Goal: Find specific page/section: Find specific page/section

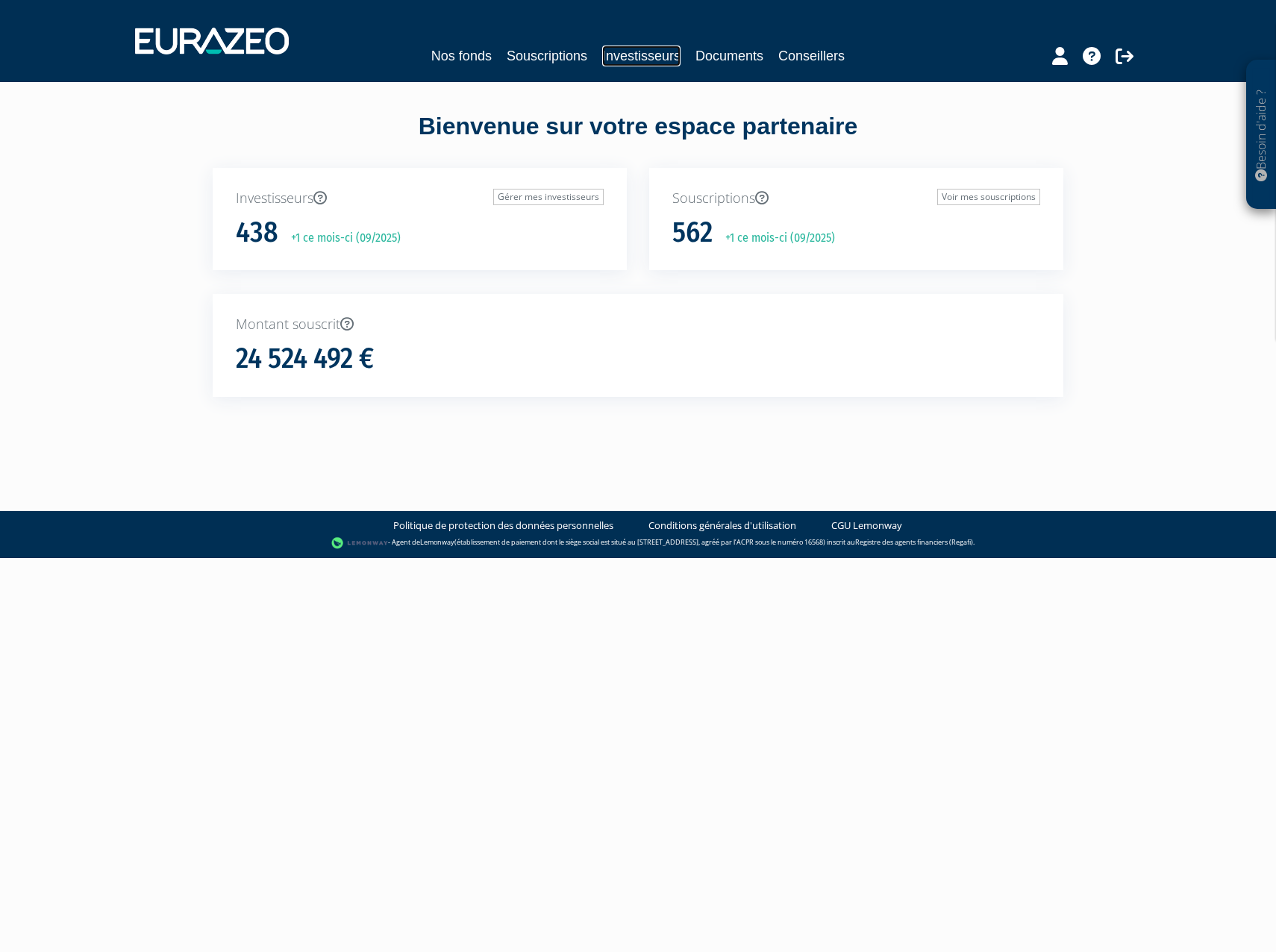
click at [623, 59] on link "Investisseurs" at bounding box center [641, 56] width 78 height 21
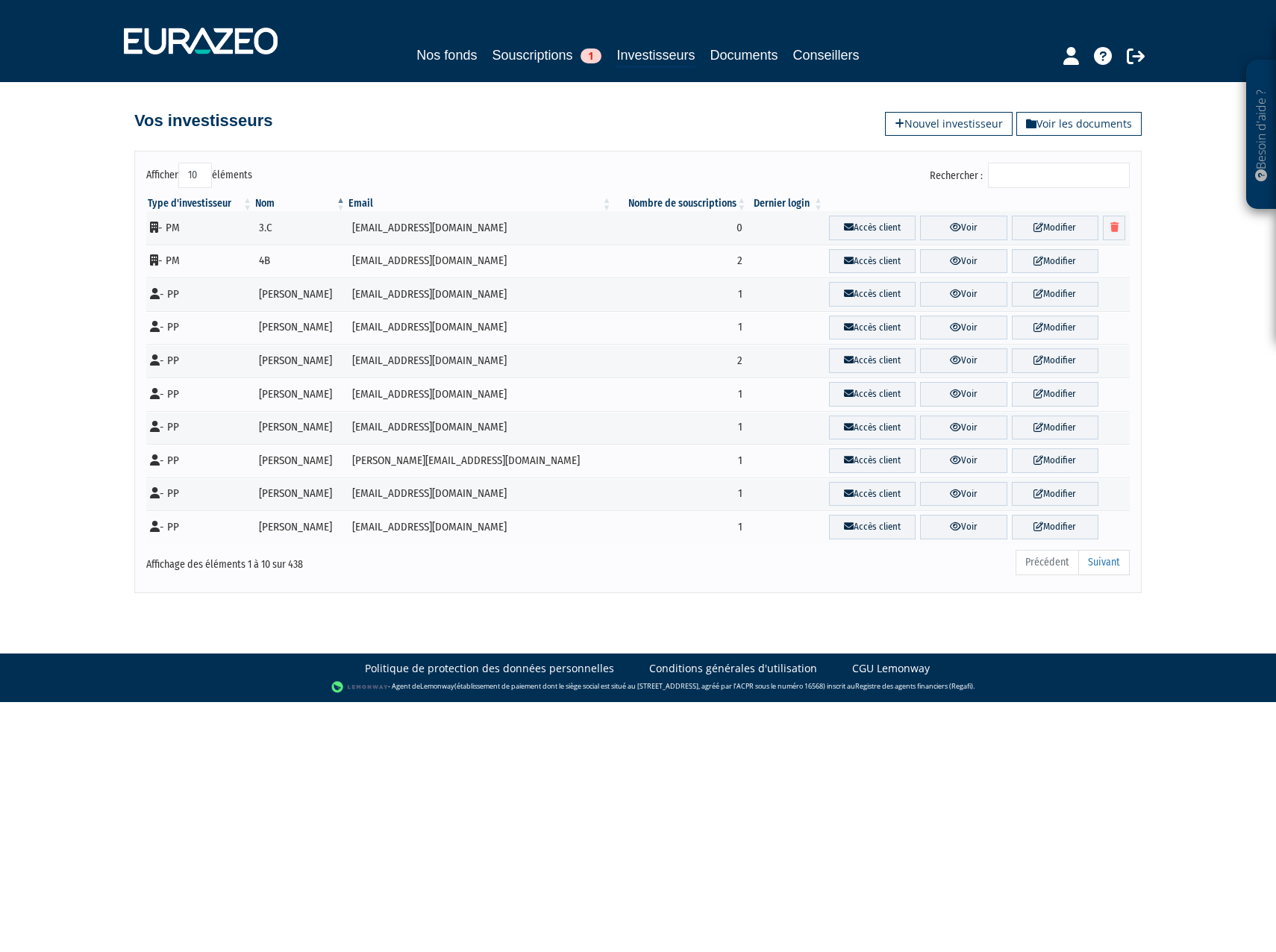
click at [1084, 163] on input "Rechercher :" at bounding box center [1058, 176] width 141 height 25
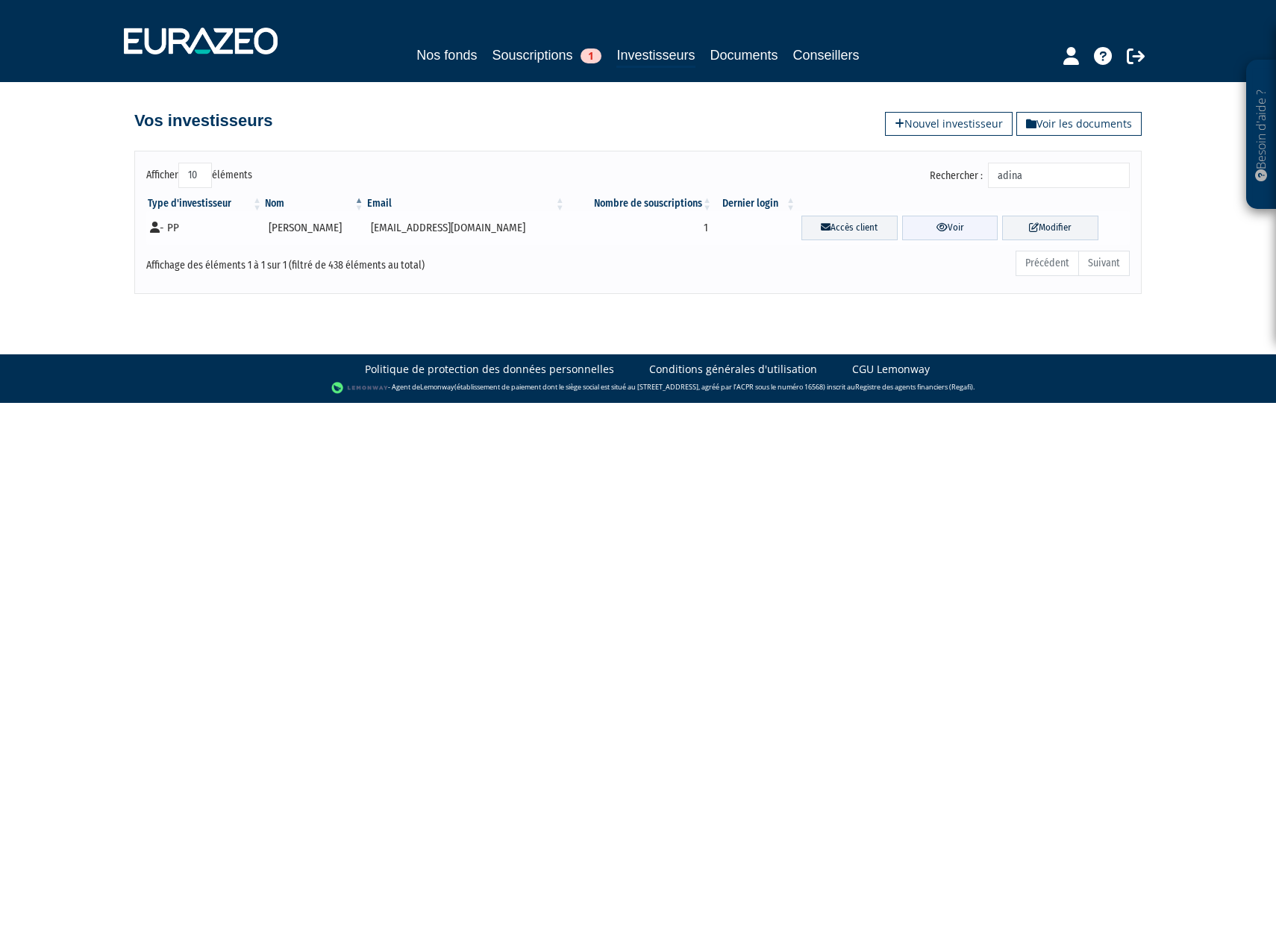
type input "adina"
click at [955, 224] on link "Voir" at bounding box center [950, 227] width 96 height 24
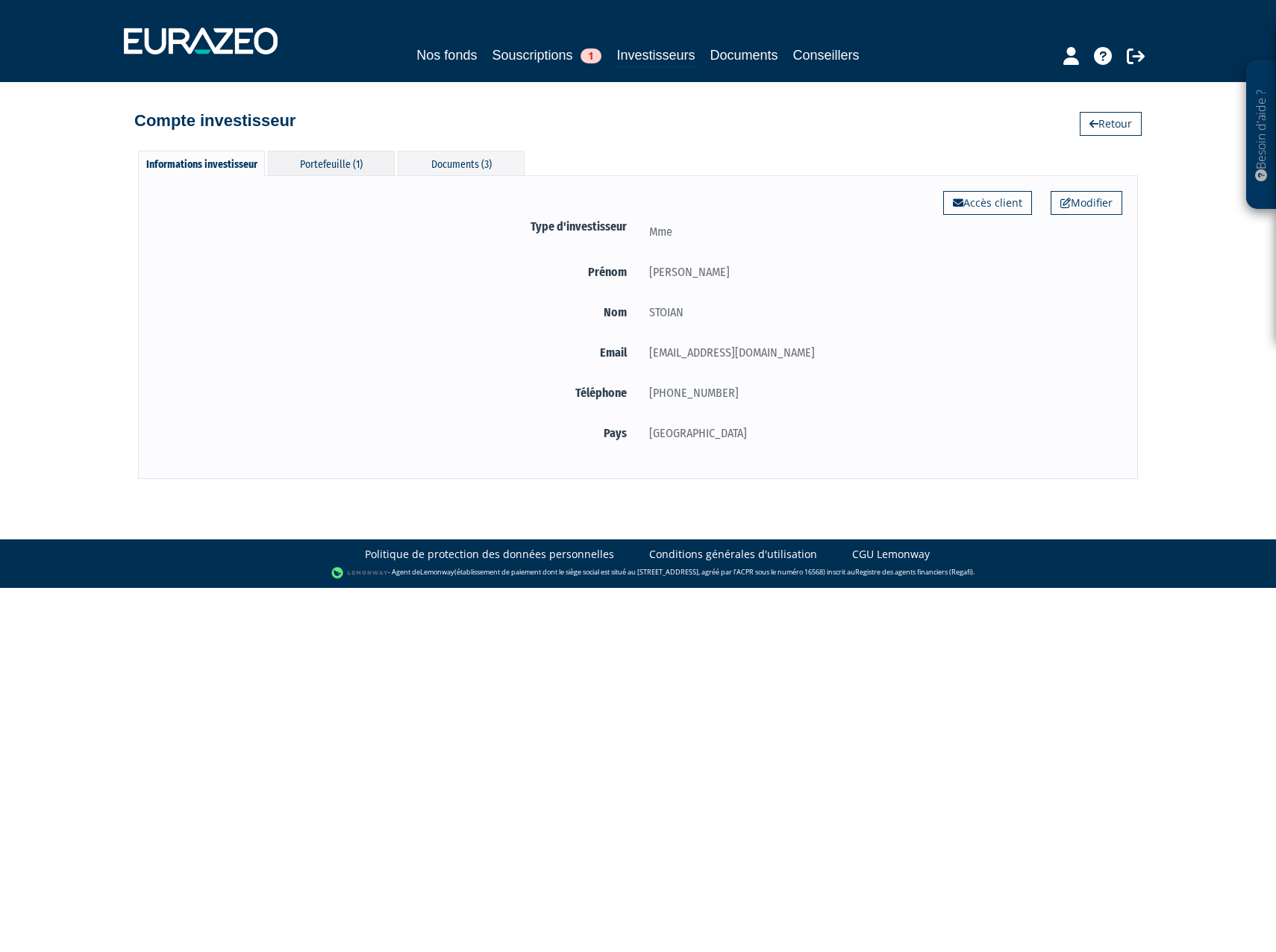
click at [352, 171] on div "Portefeuille (1)" at bounding box center [330, 162] width 127 height 24
